Goal: Task Accomplishment & Management: Manage account settings

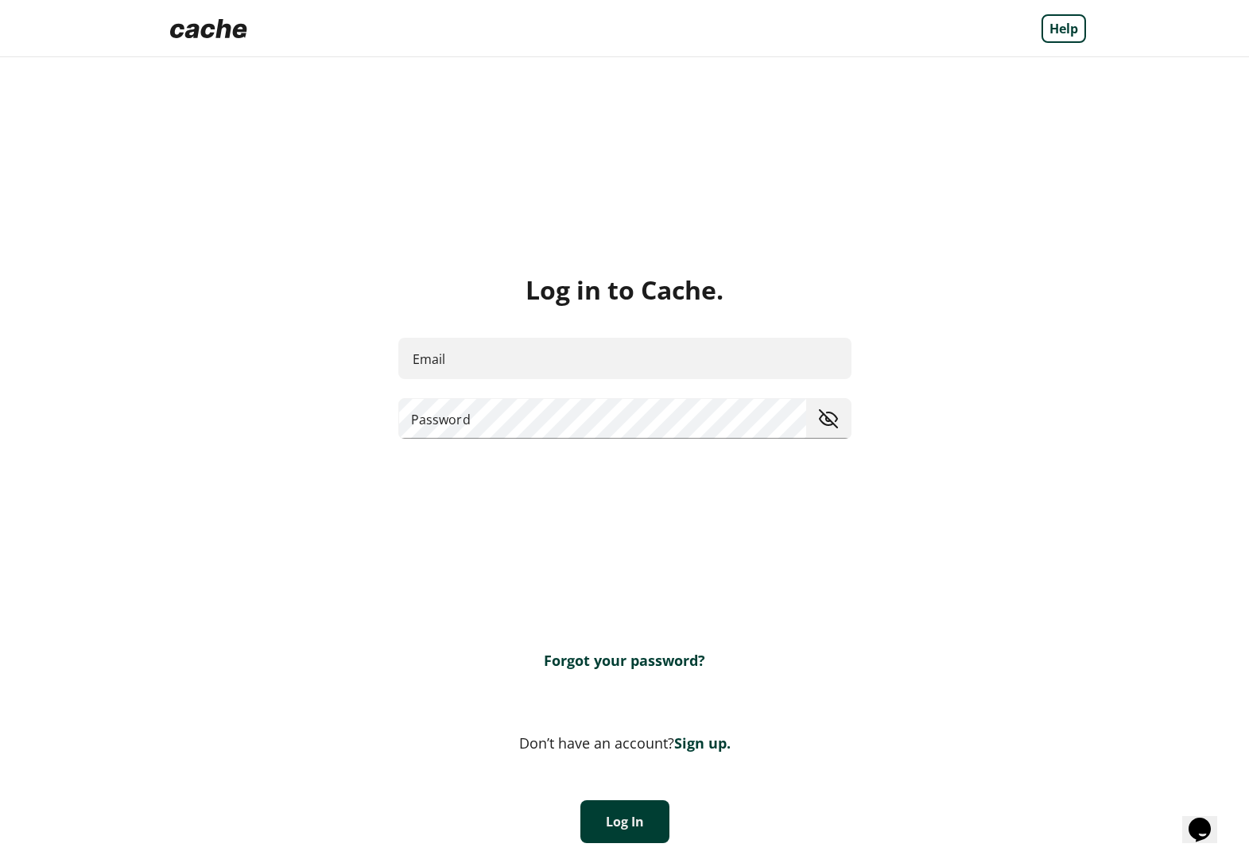
click at [203, 23] on img at bounding box center [209, 29] width 90 height 32
click at [688, 742] on link "Sign up." at bounding box center [702, 743] width 56 height 19
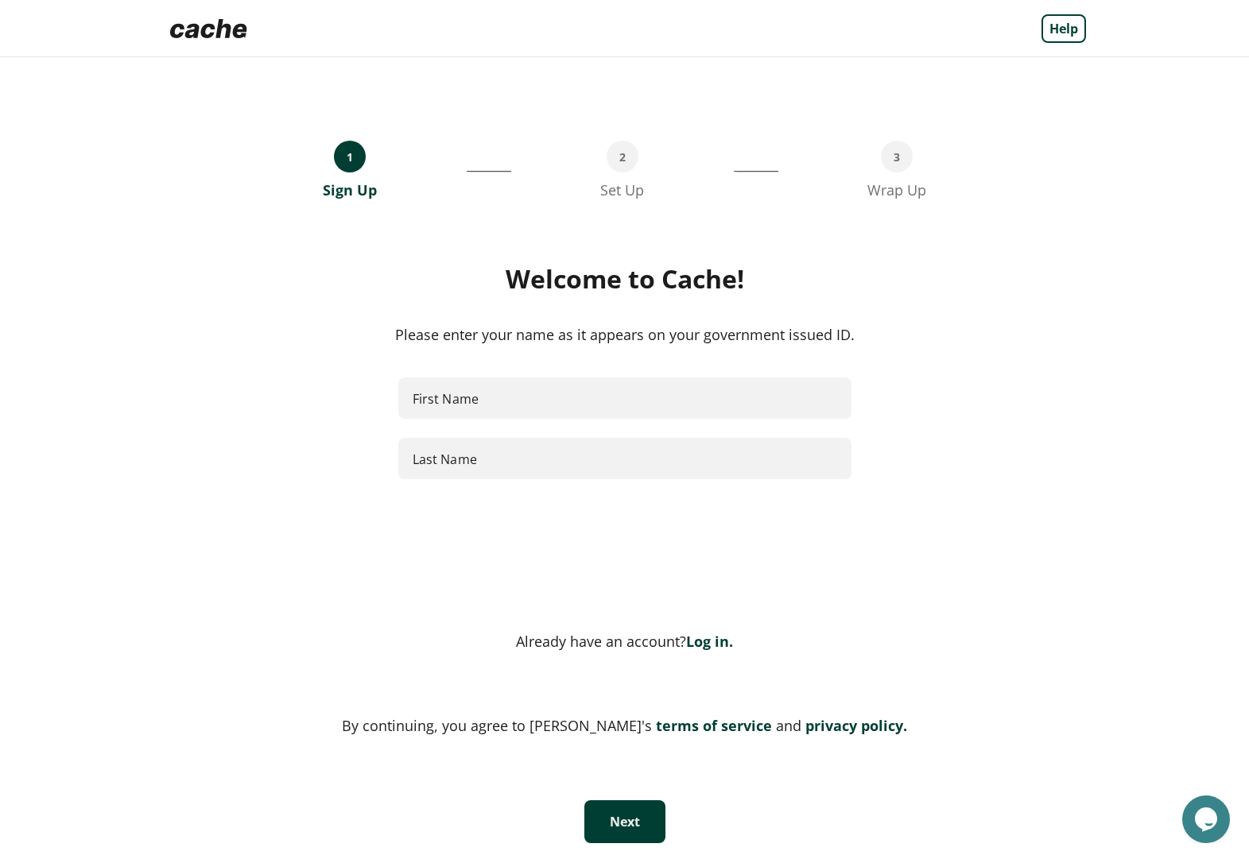
click at [652, 725] on link "terms of service" at bounding box center [712, 725] width 120 height 19
click at [801, 731] on link "privacy policy." at bounding box center [854, 725] width 106 height 19
click at [702, 643] on link "Log in." at bounding box center [709, 641] width 47 height 19
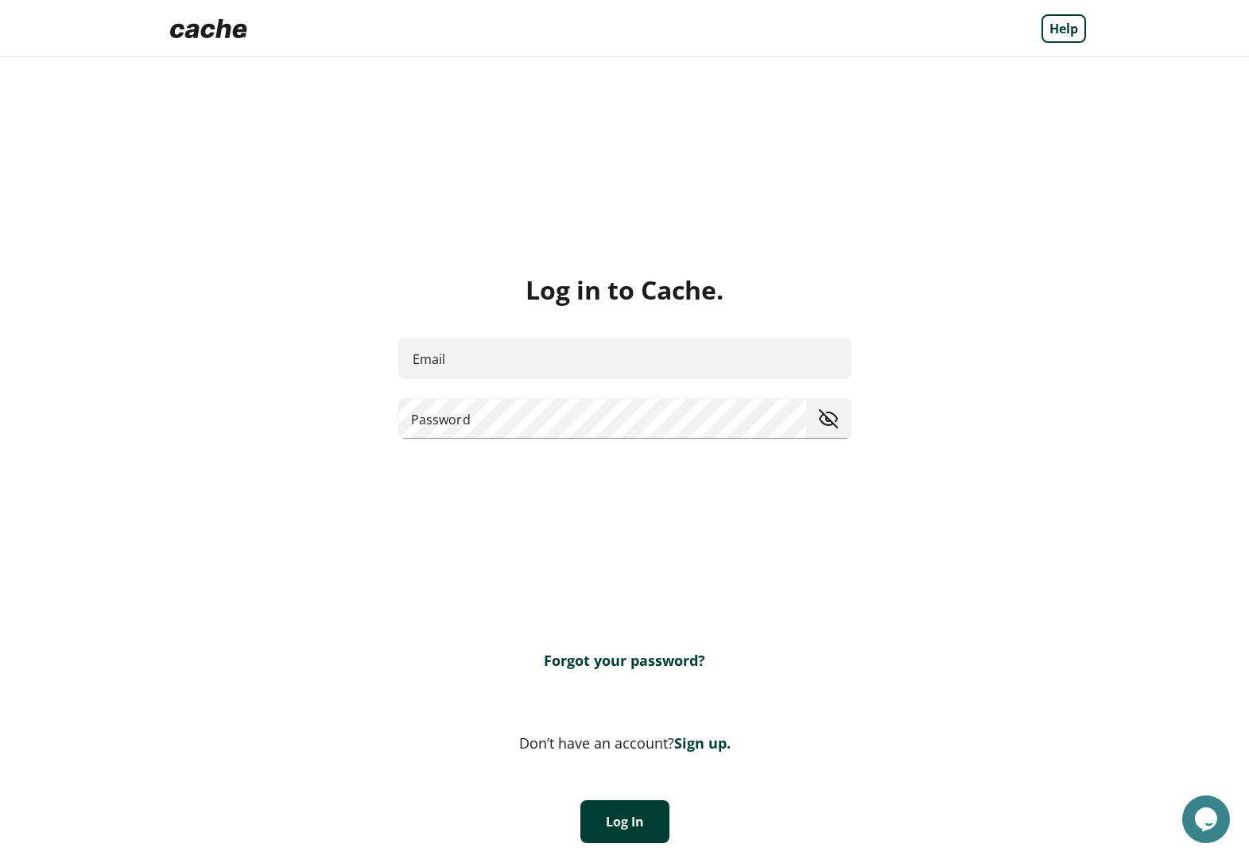
click at [216, 29] on img at bounding box center [209, 29] width 90 height 32
click at [521, 360] on input "Email" at bounding box center [625, 358] width 452 height 42
type input "*"
type input "**********"
click at [609, 827] on button "Log In" at bounding box center [624, 821] width 89 height 43
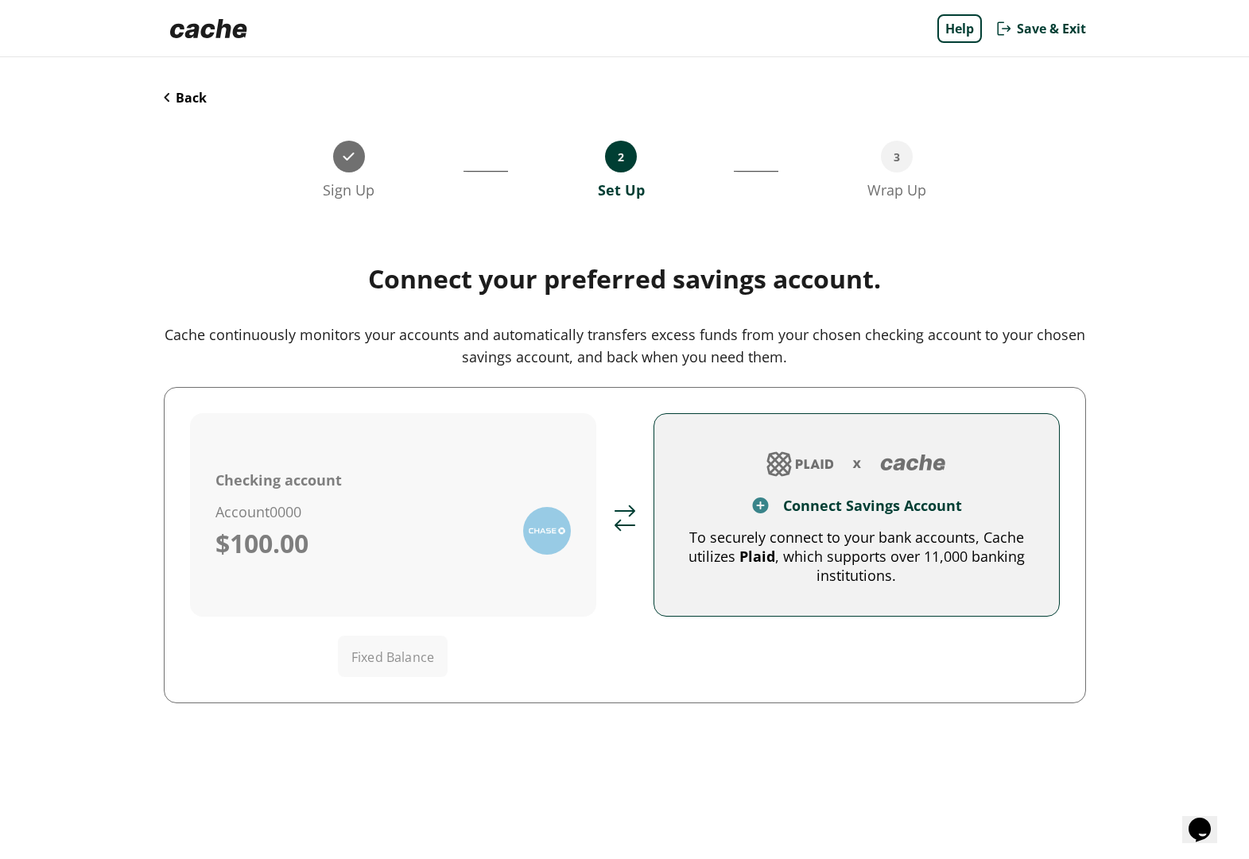
click at [1048, 14] on button "Save & Exit" at bounding box center [1039, 28] width 91 height 29
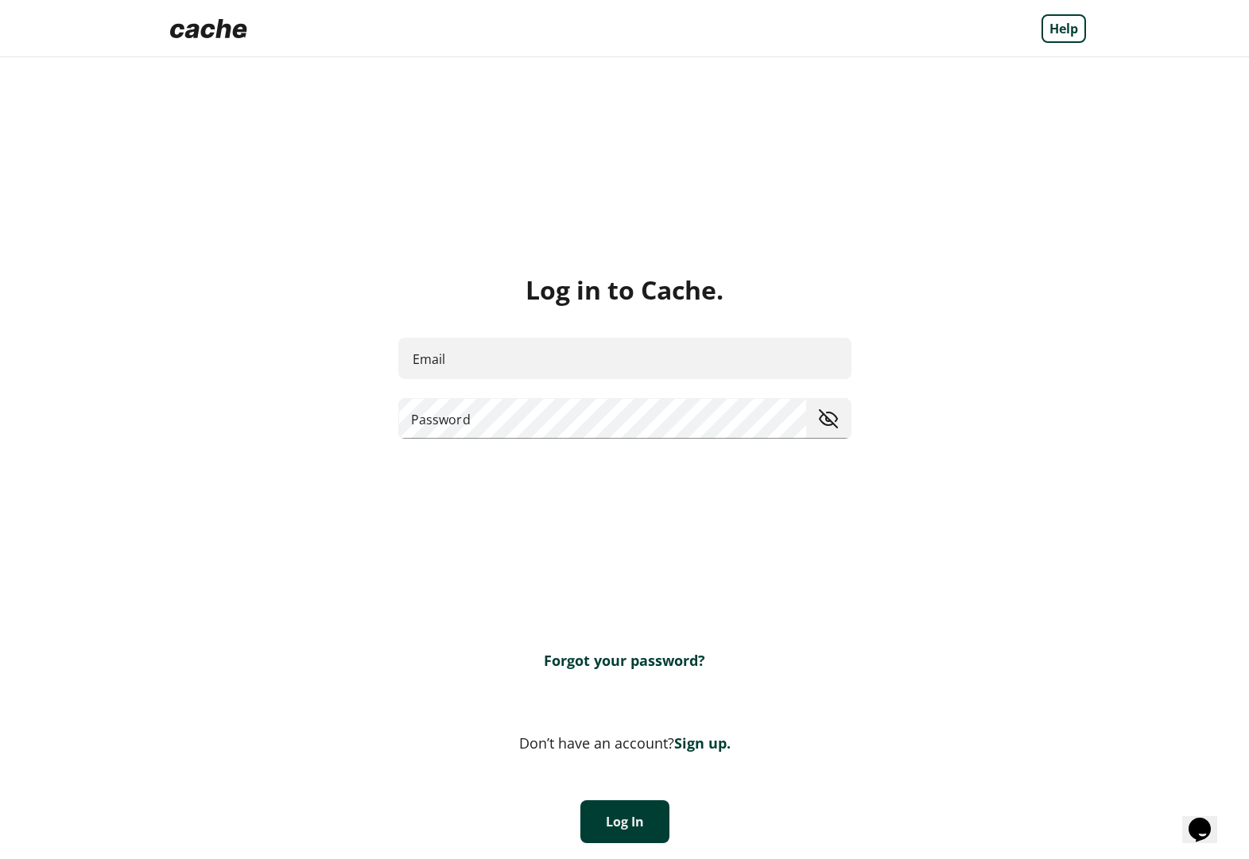
click at [701, 739] on link "Sign up." at bounding box center [702, 743] width 56 height 19
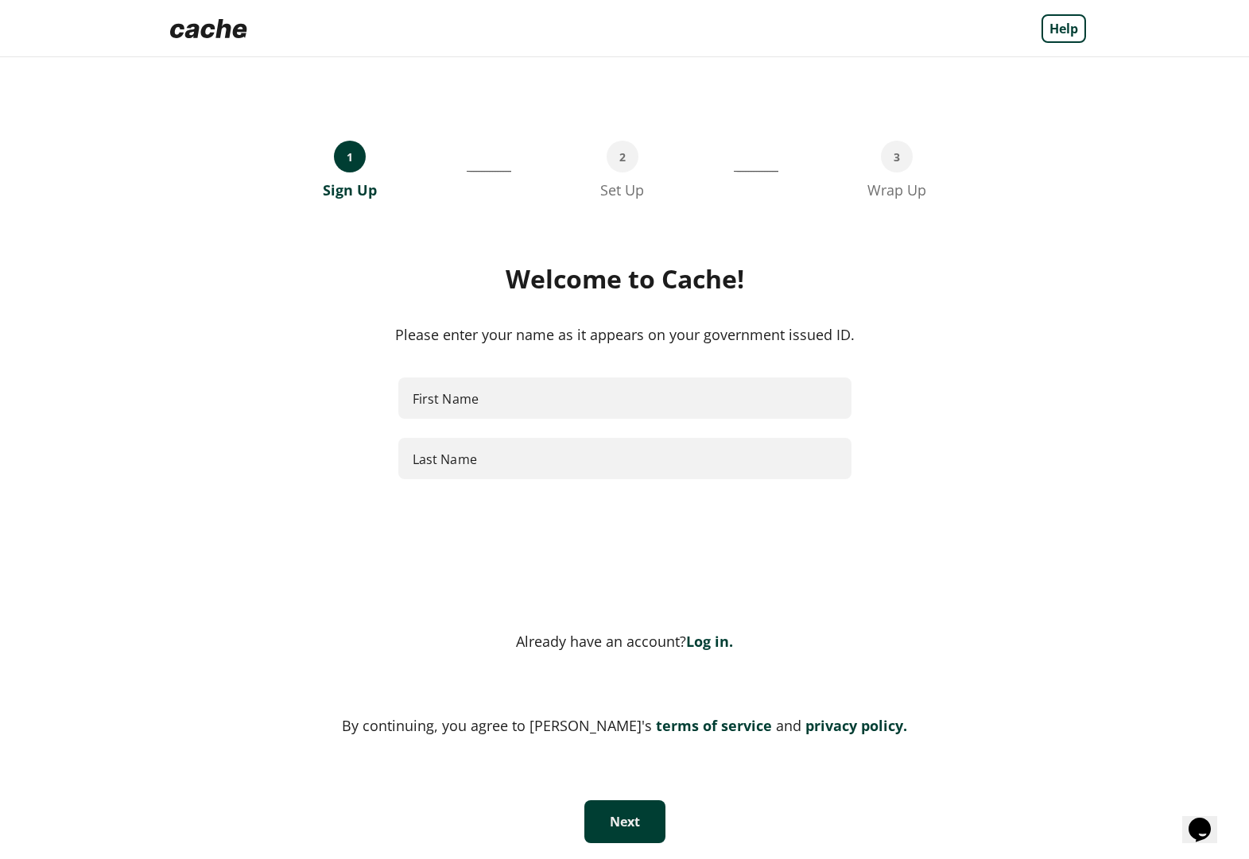
click at [685, 722] on link "terms of service" at bounding box center [712, 725] width 120 height 19
click at [801, 724] on link "privacy policy." at bounding box center [854, 725] width 106 height 19
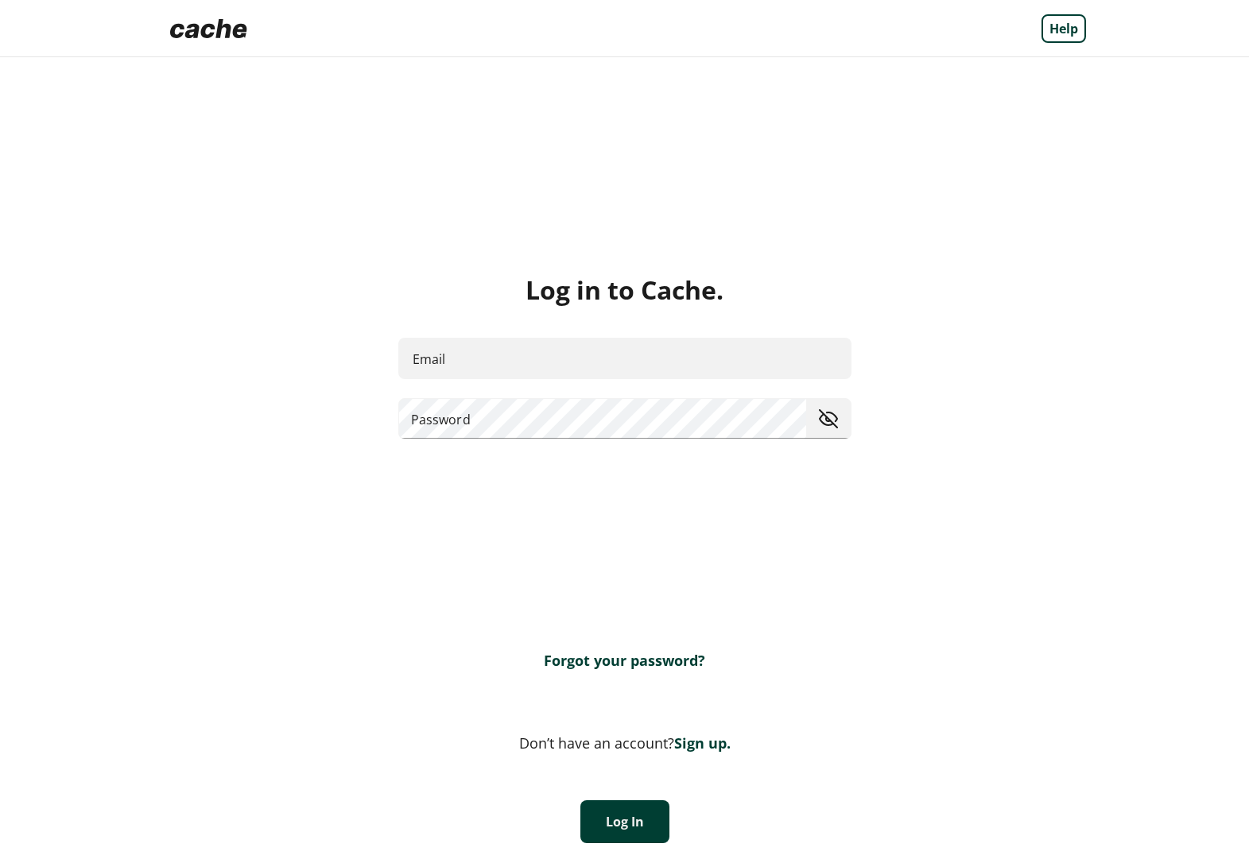
click at [210, 29] on img at bounding box center [209, 29] width 90 height 32
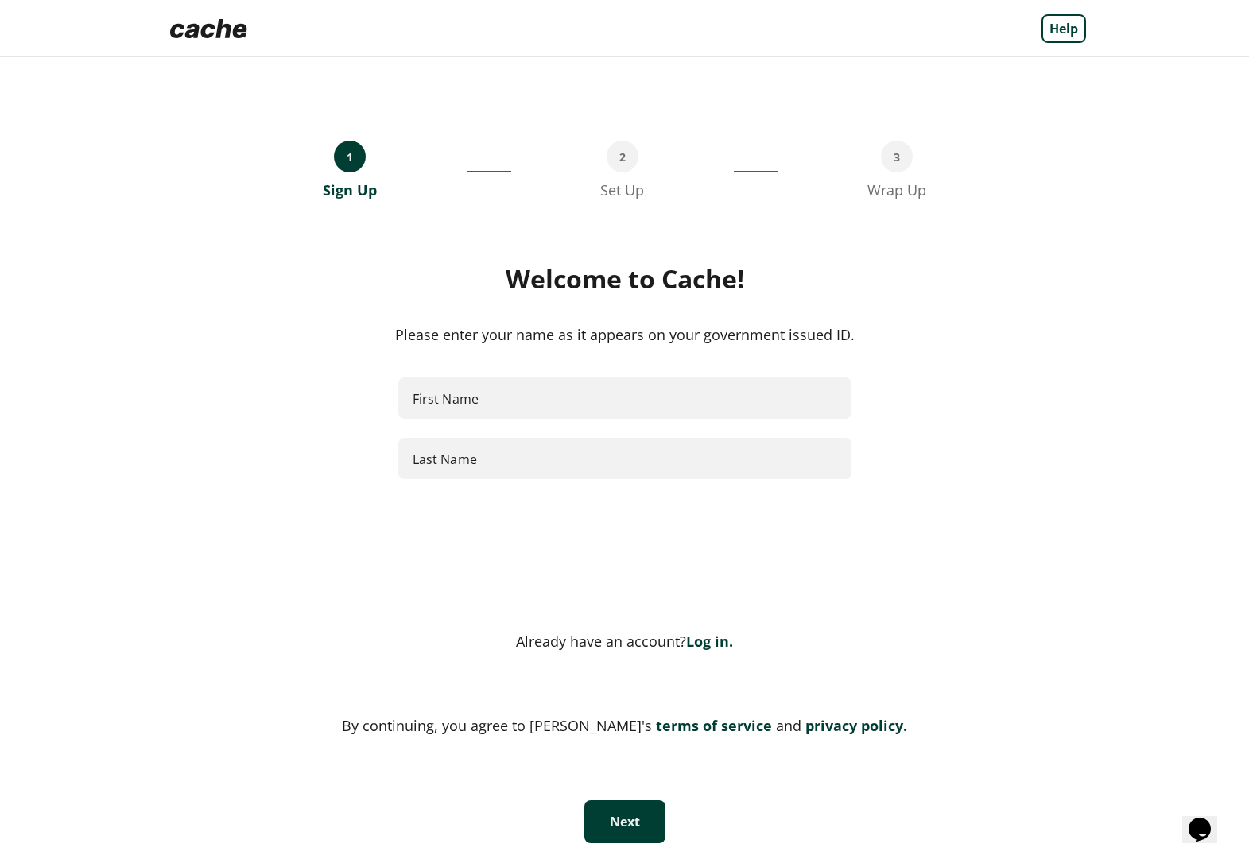
click at [709, 646] on link "Log in." at bounding box center [709, 641] width 47 height 19
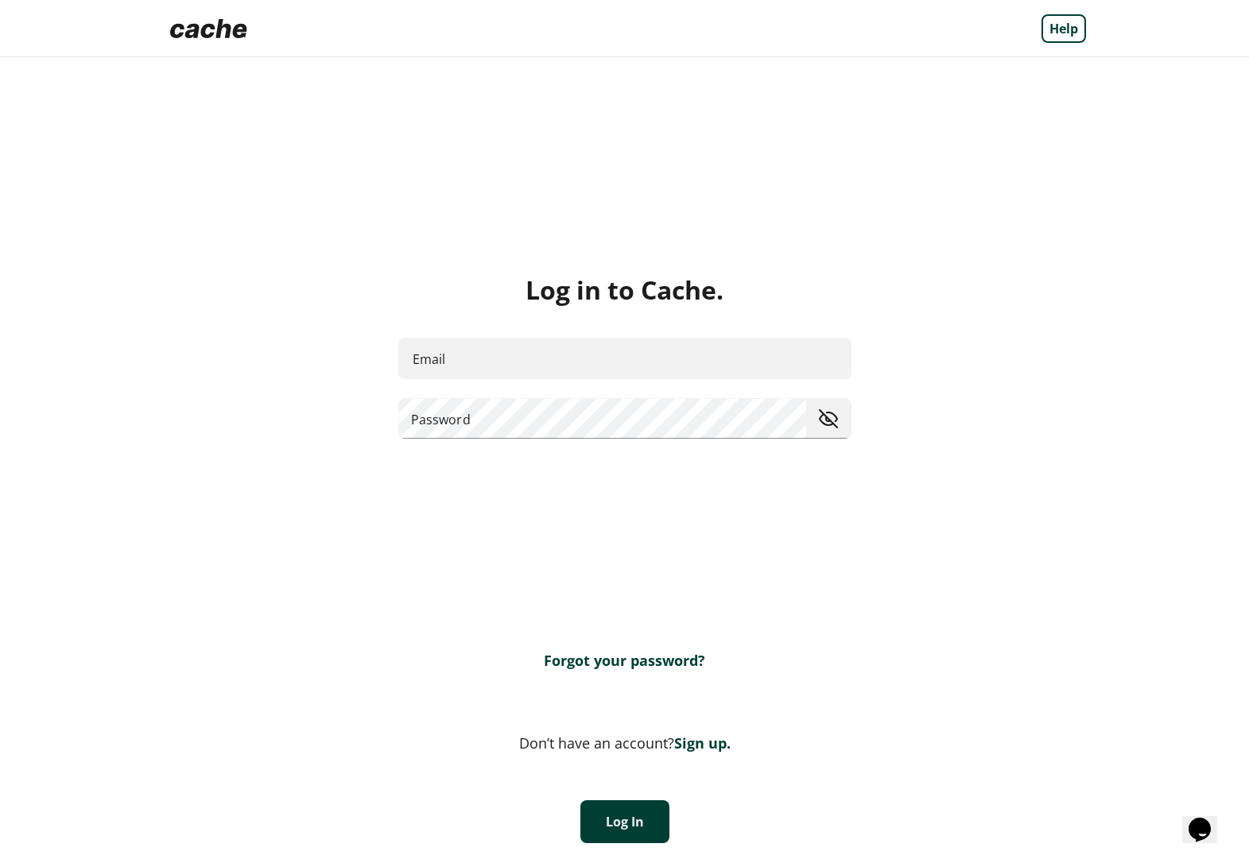
click at [216, 33] on img at bounding box center [209, 29] width 90 height 32
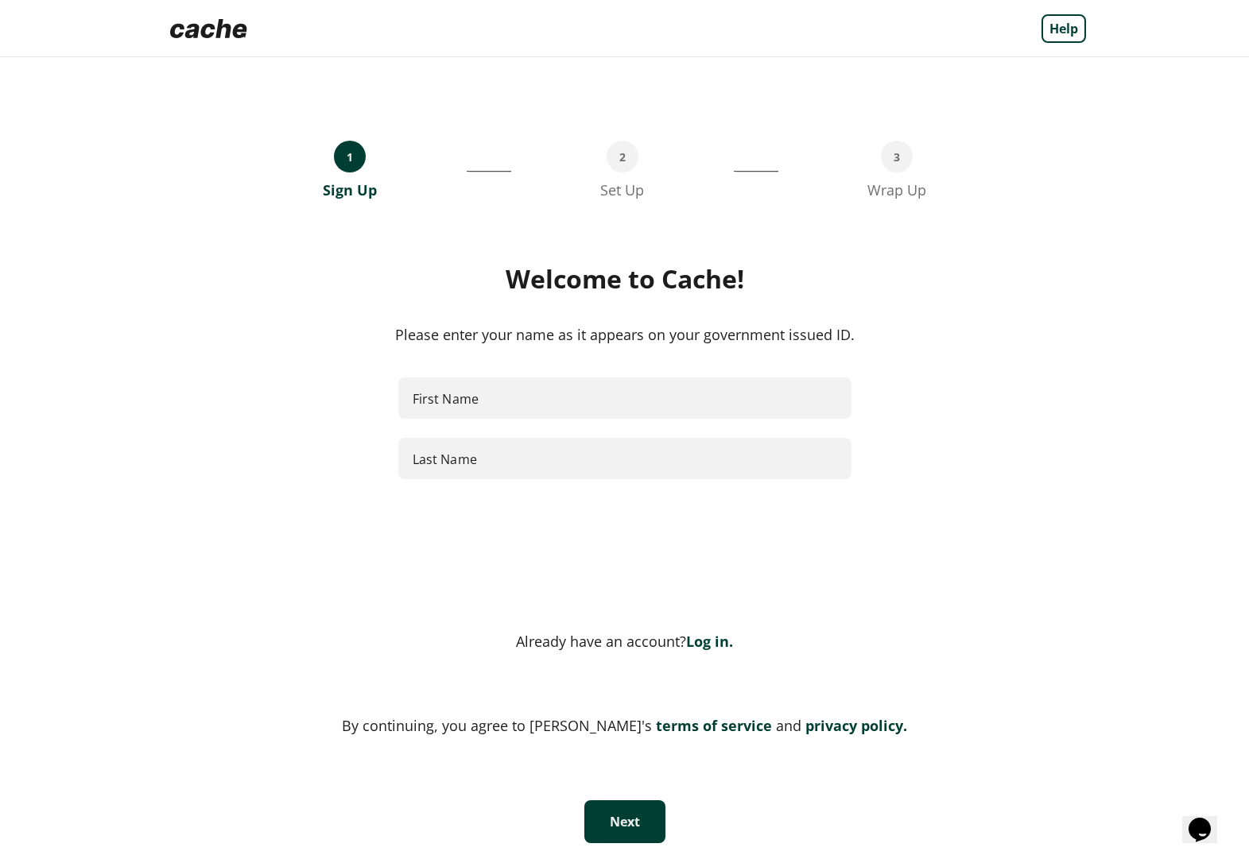
click at [668, 727] on link "terms of service" at bounding box center [712, 725] width 120 height 19
click at [220, 27] on img at bounding box center [209, 29] width 90 height 32
click at [705, 643] on link "Log in." at bounding box center [709, 641] width 47 height 19
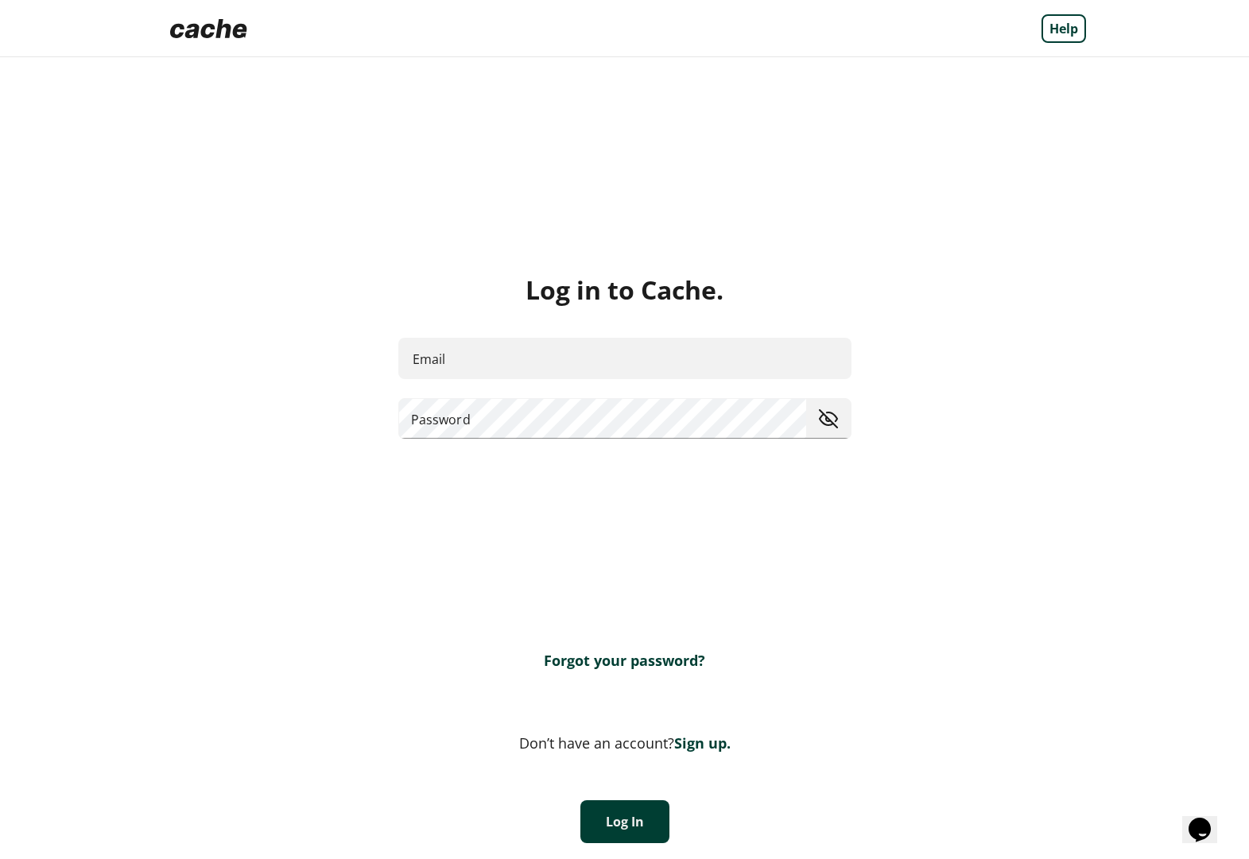
click at [211, 26] on img at bounding box center [209, 29] width 90 height 32
click at [202, 28] on img at bounding box center [209, 29] width 90 height 32
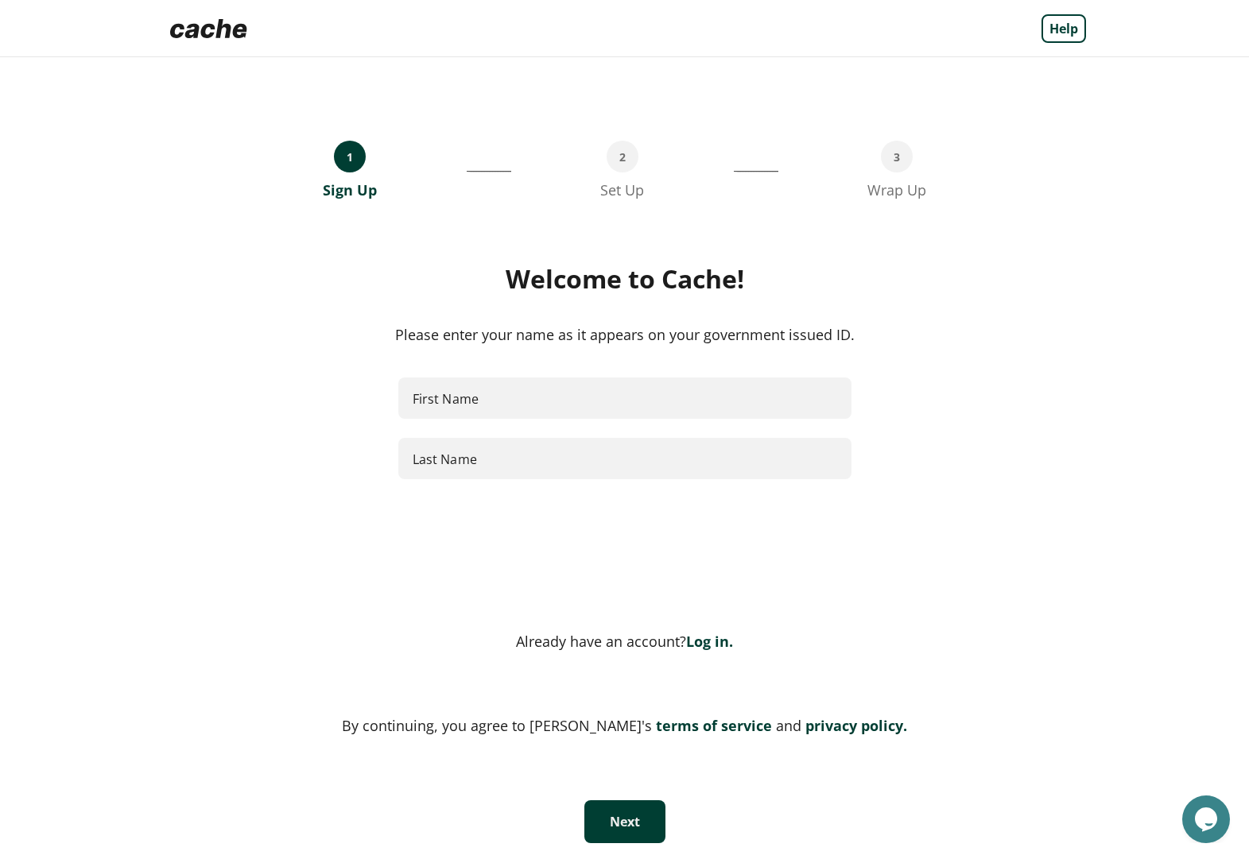
click at [822, 731] on link "privacy policy." at bounding box center [854, 725] width 106 height 19
click at [700, 642] on link "Log in." at bounding box center [709, 641] width 47 height 19
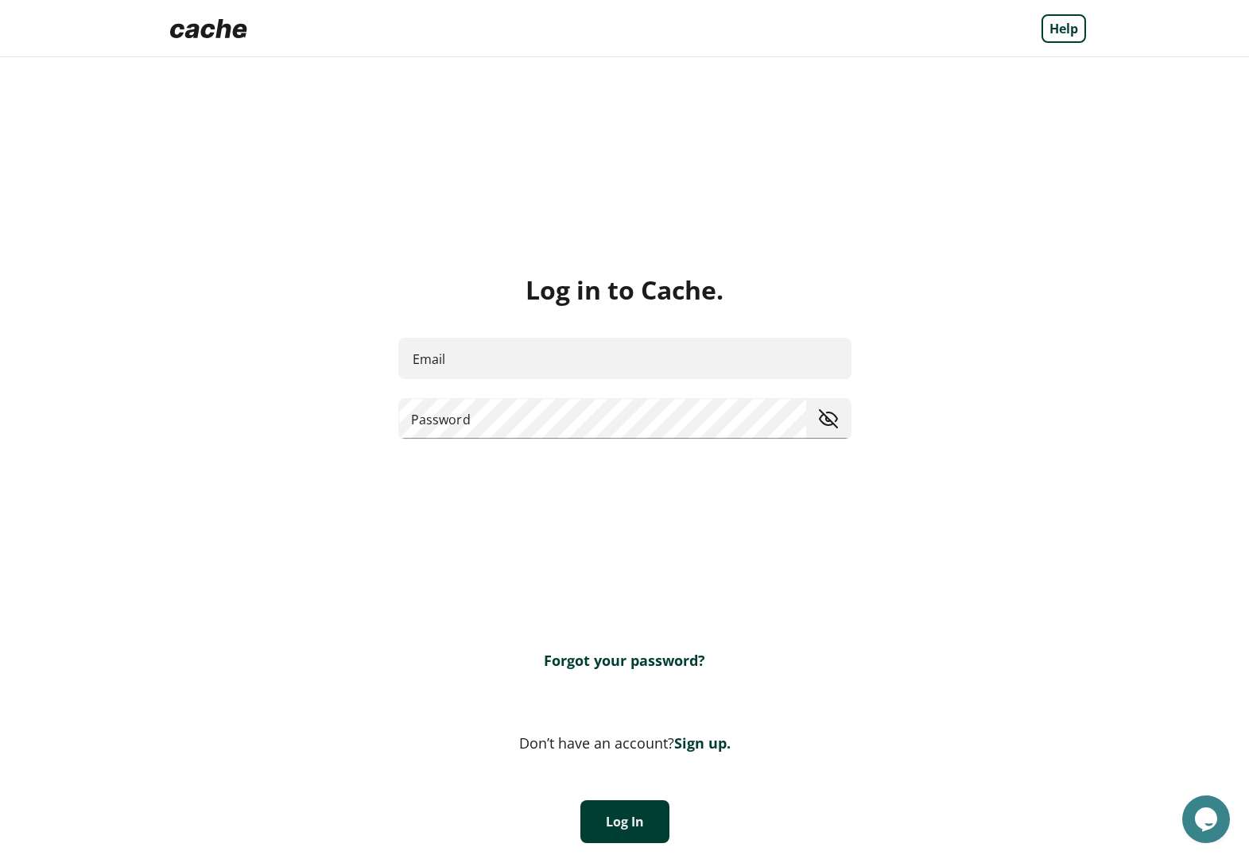
click at [219, 29] on img at bounding box center [209, 29] width 90 height 32
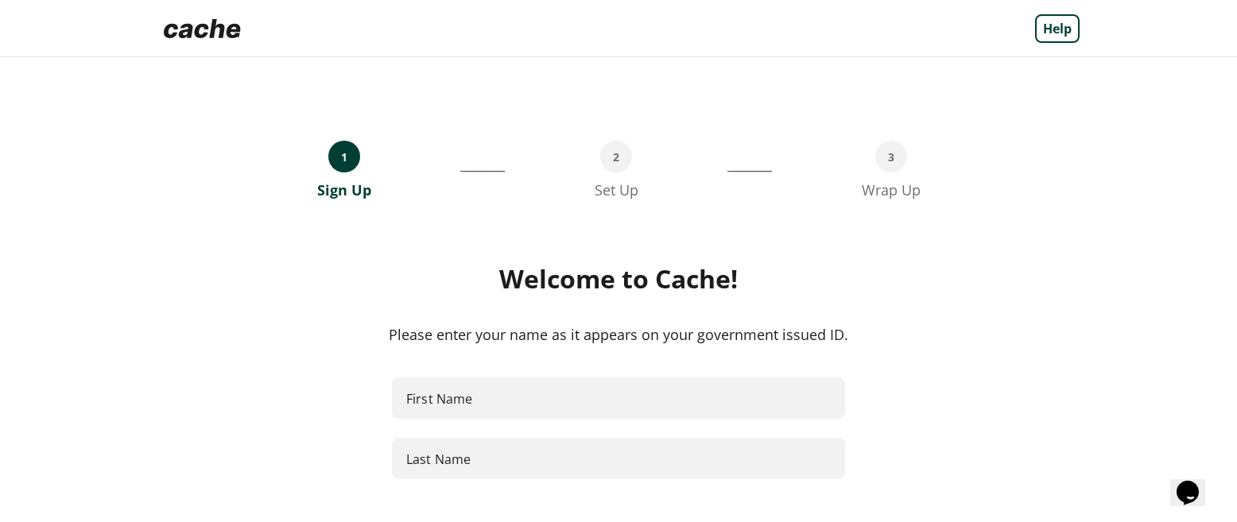
click at [208, 26] on img at bounding box center [202, 29] width 90 height 32
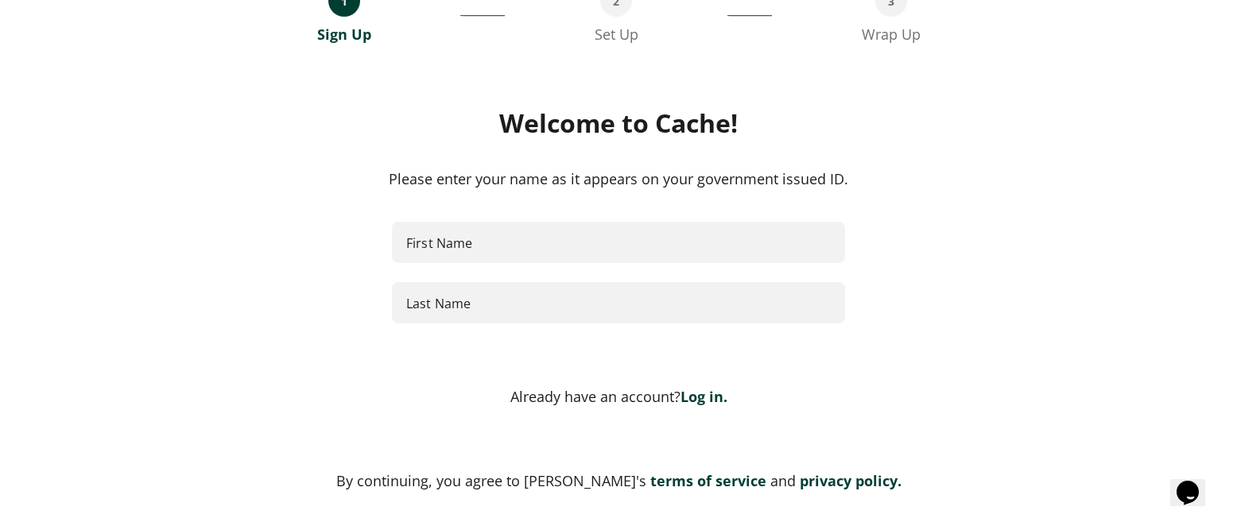
scroll to position [182, 0]
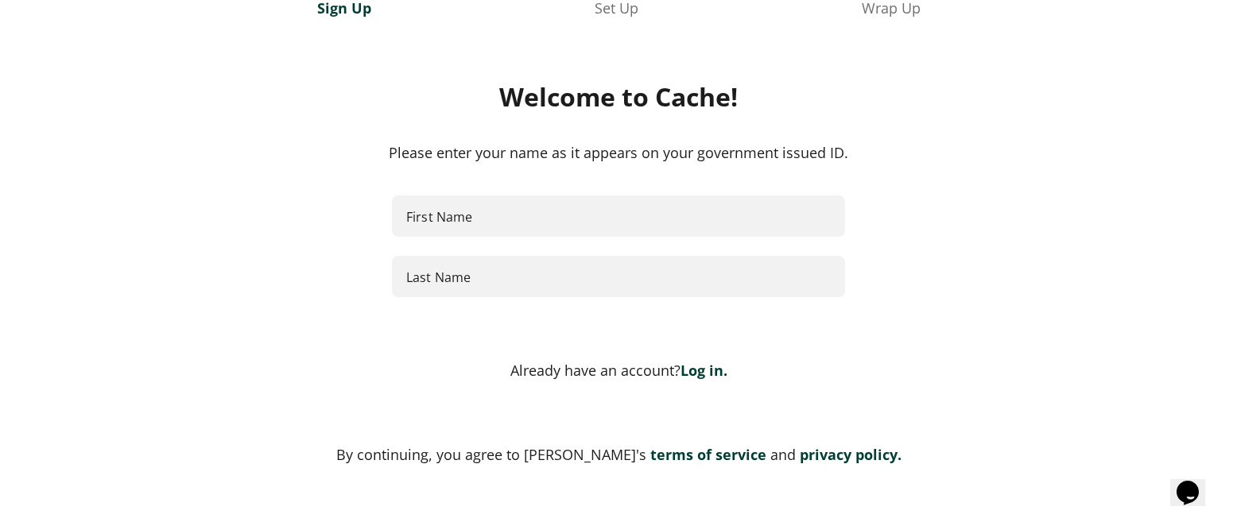
click at [702, 362] on link "Log in." at bounding box center [703, 370] width 47 height 19
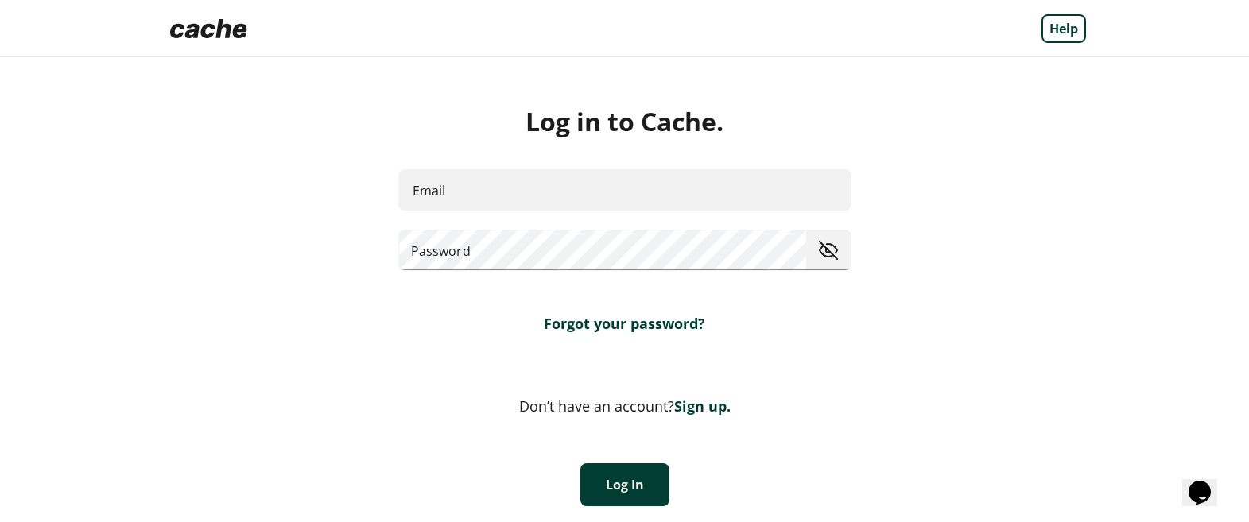
click at [210, 37] on img at bounding box center [209, 29] width 90 height 32
